Goal: Task Accomplishment & Management: Manage account settings

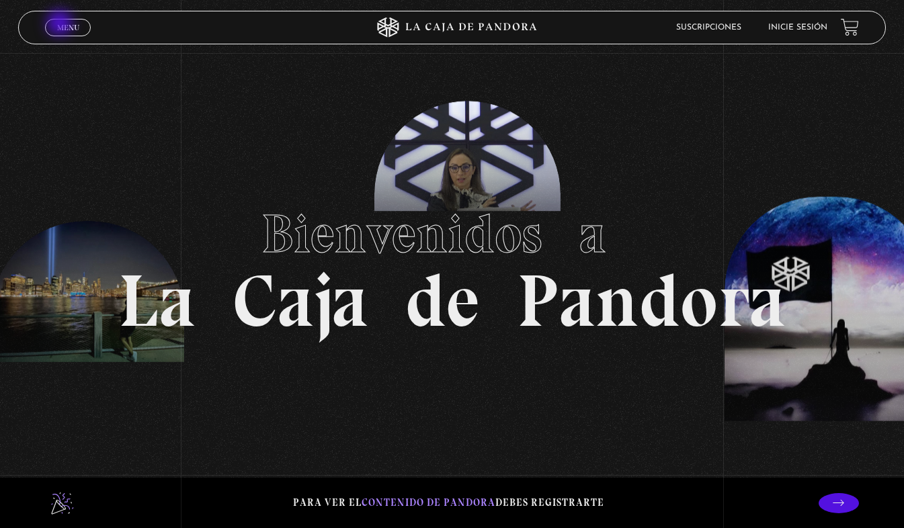
click at [61, 24] on span "Menu" at bounding box center [68, 28] width 22 height 8
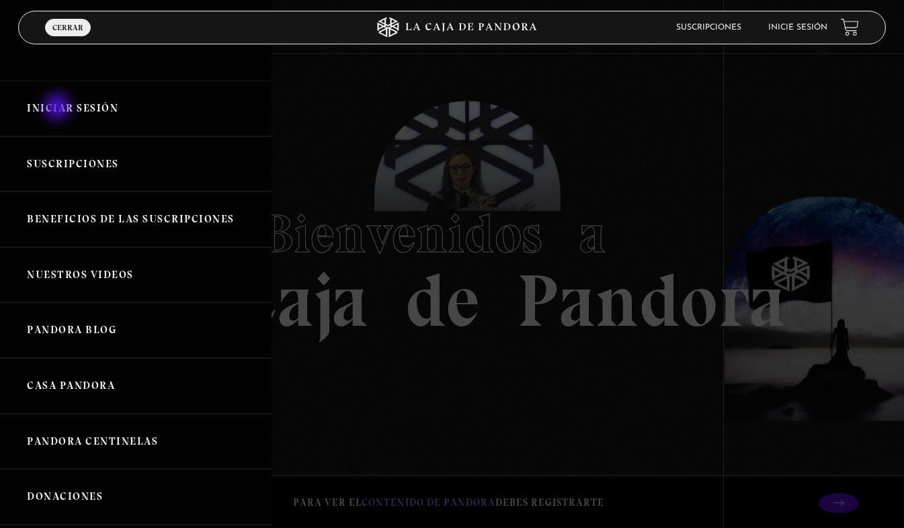
click at [58, 108] on link "Iniciar Sesión" at bounding box center [135, 109] width 271 height 56
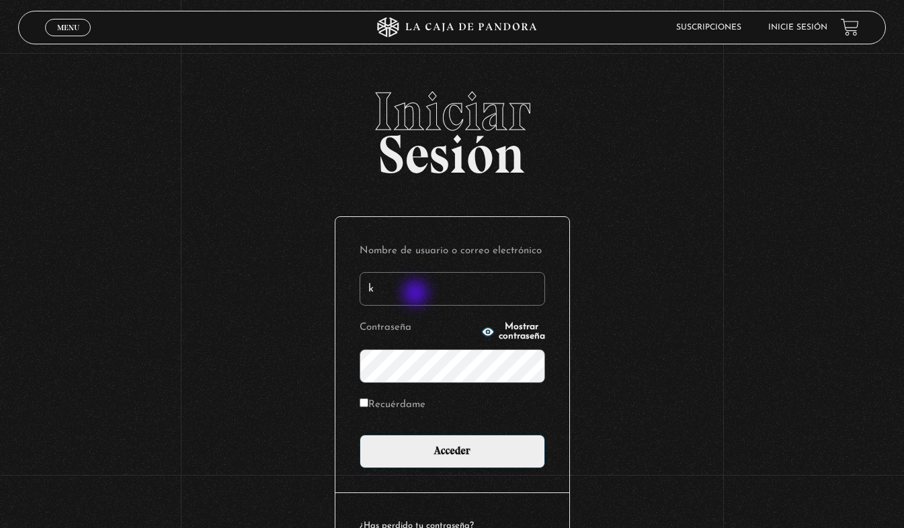
type input "kplic86@outlook.com"
click at [499, 334] on span "Mostrar contraseña" at bounding box center [522, 332] width 46 height 19
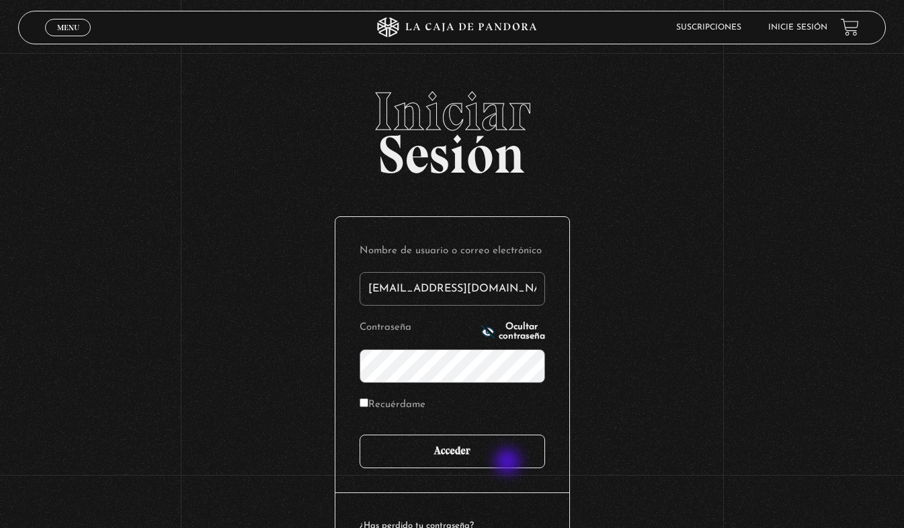
click at [509, 463] on input "Acceder" at bounding box center [451, 452] width 185 height 34
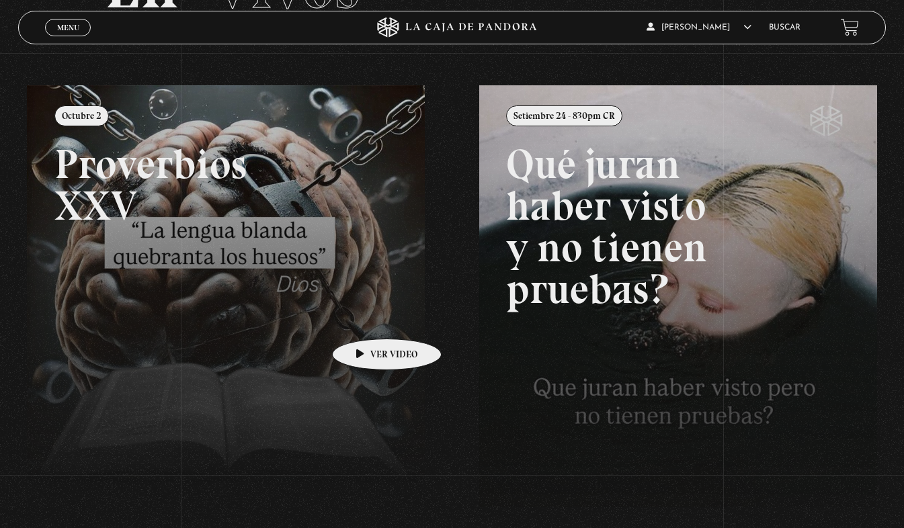
scroll to position [134, 0]
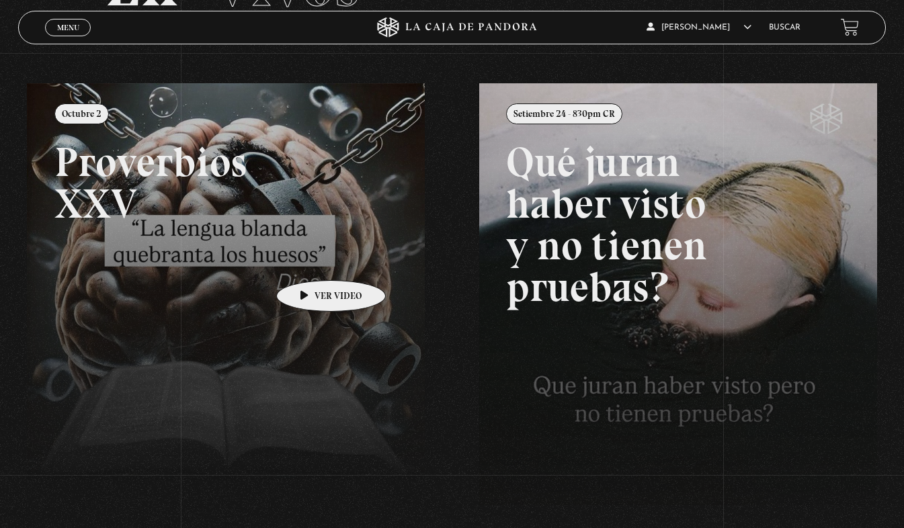
click at [310, 260] on link at bounding box center [479, 347] width 904 height 528
